Goal: Information Seeking & Learning: Find specific fact

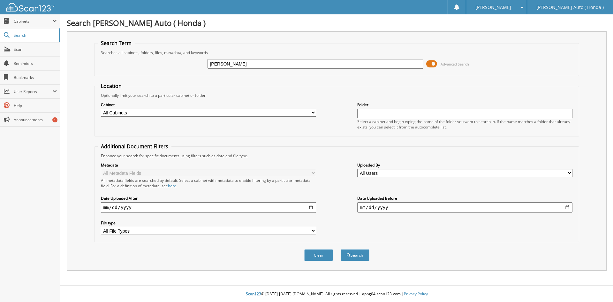
type input "[PERSON_NAME]"
click at [341, 249] on button "Search" at bounding box center [355, 255] width 29 height 12
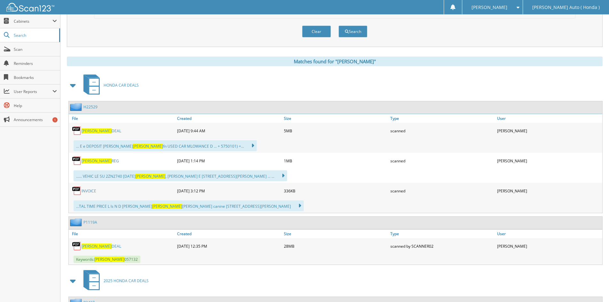
scroll to position [351, 0]
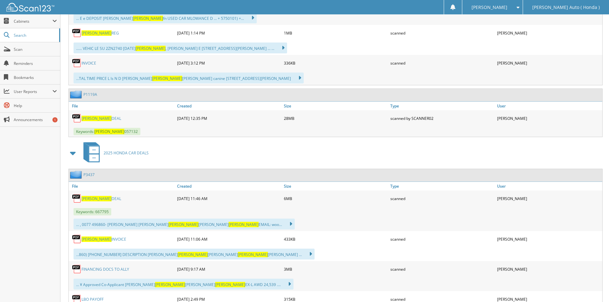
click at [87, 200] on span "[PERSON_NAME]" at bounding box center [96, 198] width 30 height 5
